Goal: Task Accomplishment & Management: Manage account settings

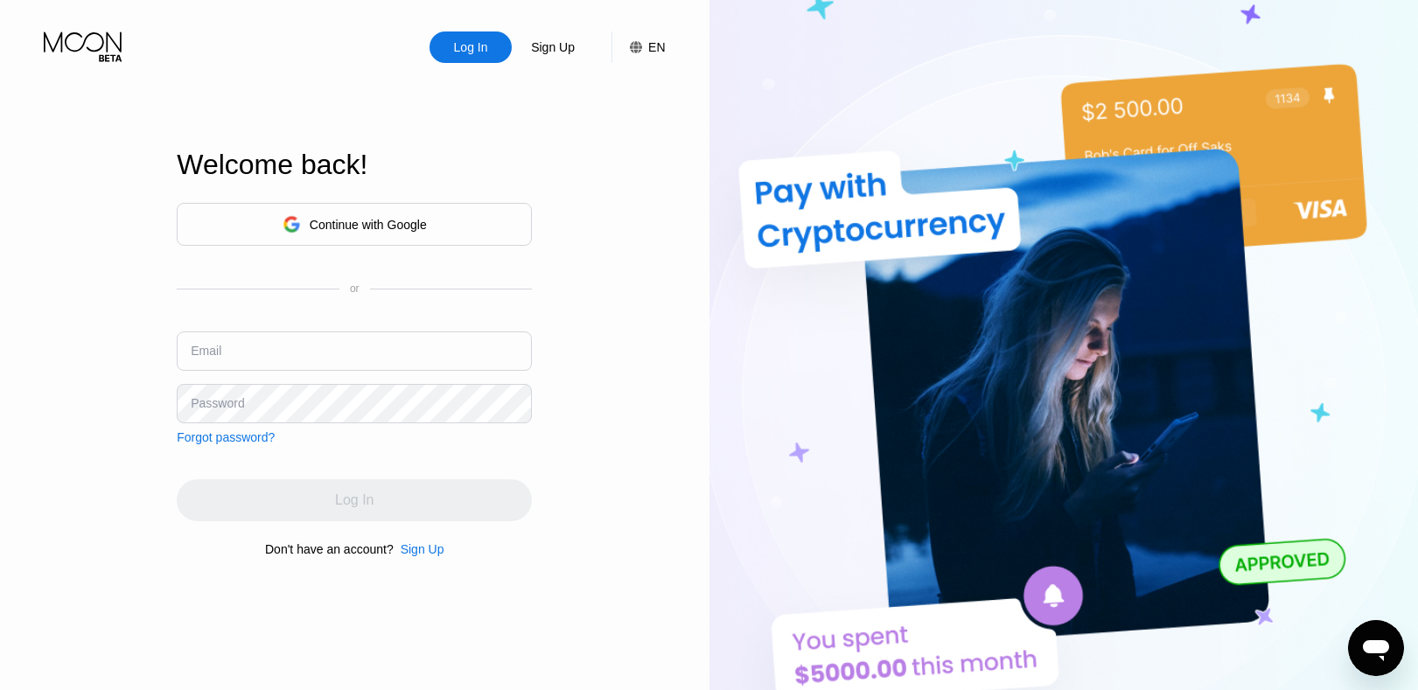
click at [470, 374] on div "Email" at bounding box center [354, 358] width 355 height 52
click at [460, 343] on input "text" at bounding box center [354, 351] width 355 height 39
click at [452, 363] on input "text" at bounding box center [354, 351] width 355 height 39
type input "[EMAIL_ADDRESS][DOMAIN_NAME]"
click at [477, 366] on input "[EMAIL_ADDRESS][DOMAIN_NAME]" at bounding box center [354, 351] width 355 height 39
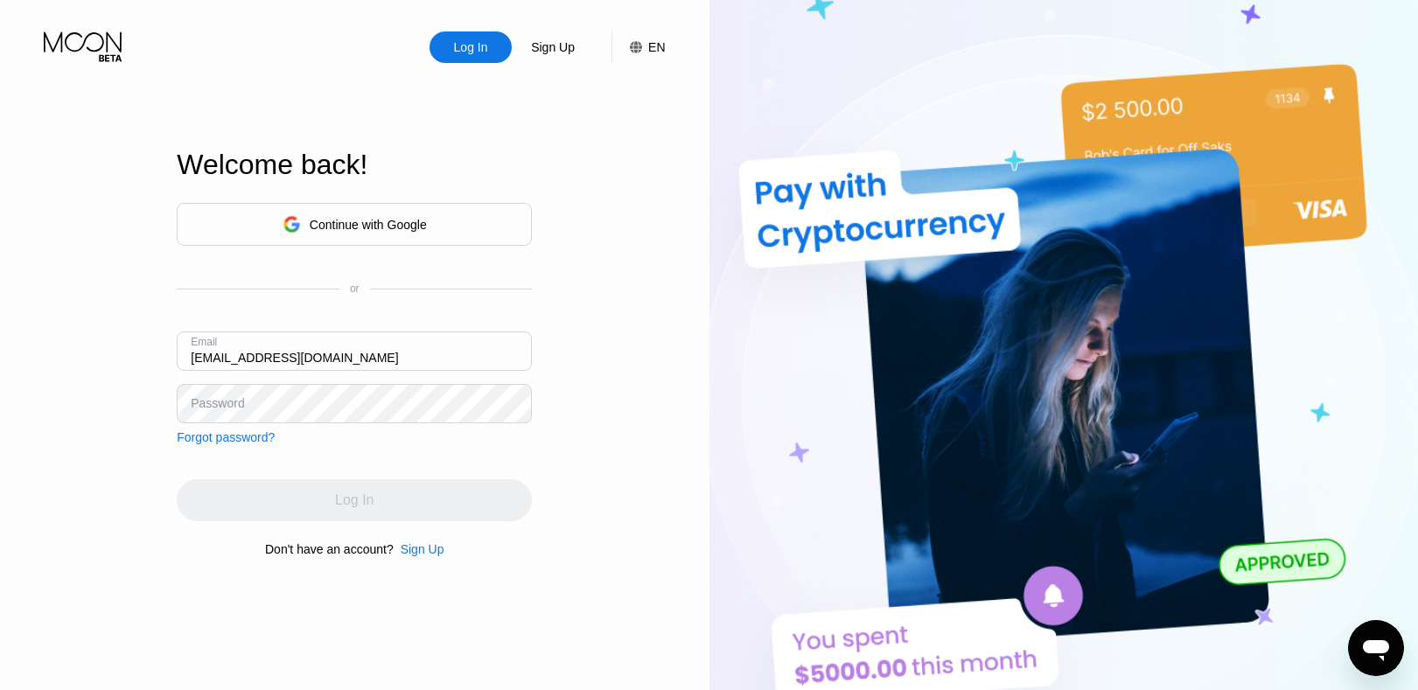
click at [477, 366] on input "[EMAIL_ADDRESS][DOMAIN_NAME]" at bounding box center [354, 351] width 355 height 39
click at [461, 226] on div "Continue with Google" at bounding box center [354, 224] width 355 height 43
